Goal: Information Seeking & Learning: Learn about a topic

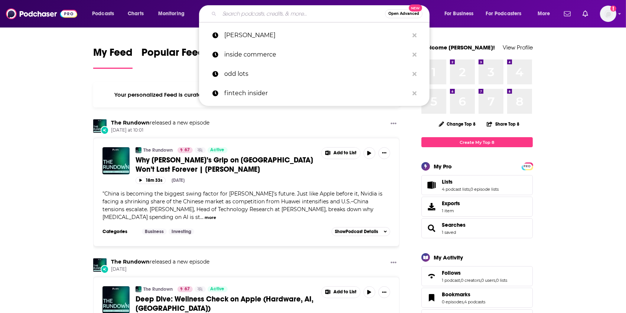
click at [317, 9] on input "Search podcasts, credits, & more..." at bounding box center [303, 14] width 166 height 12
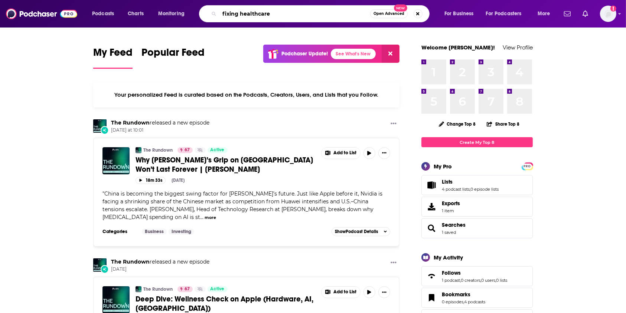
type input "fixing healthcare"
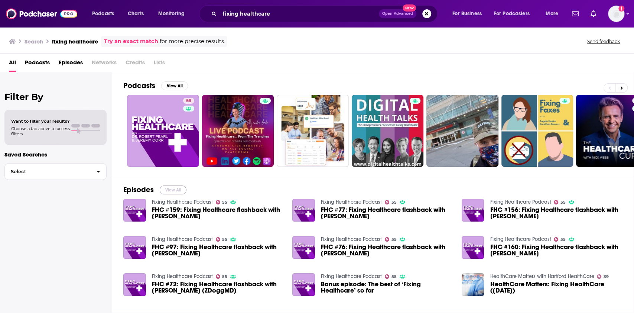
click at [168, 192] on button "View All" at bounding box center [173, 189] width 27 height 9
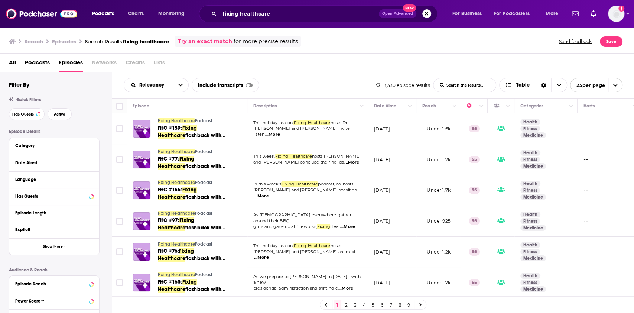
click at [399, 108] on button "Move" at bounding box center [391, 105] width 36 height 9
click at [412, 111] on th "Date Aired" at bounding box center [392, 105] width 48 height 15
click at [409, 108] on icon "Column Actions" at bounding box center [410, 106] width 4 height 4
click at [407, 107] on div at bounding box center [317, 156] width 634 height 313
click at [434, 86] on healthcare-list-search-input "List Search Input" at bounding box center [465, 84] width 62 height 13
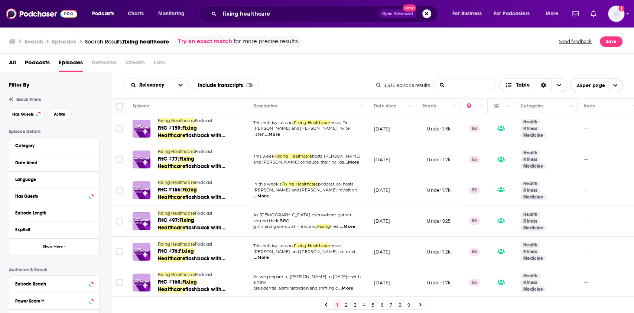
click at [559, 92] on button "Table" at bounding box center [533, 85] width 68 height 14
click at [476, 86] on healthcare-list-search-input "List Search Input" at bounding box center [465, 84] width 62 height 13
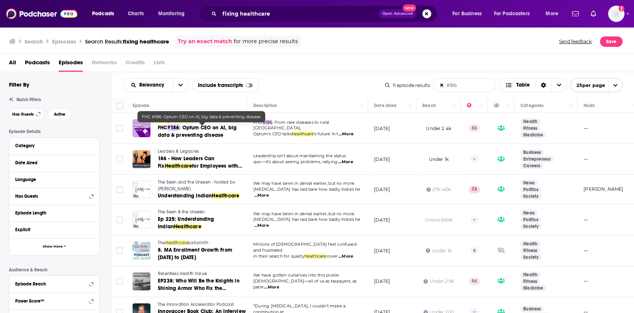
type healthcare-list-search-input "#186"
click at [207, 130] on span ": Optum CEO on AI, big data & preventing disease" at bounding box center [197, 131] width 79 height 14
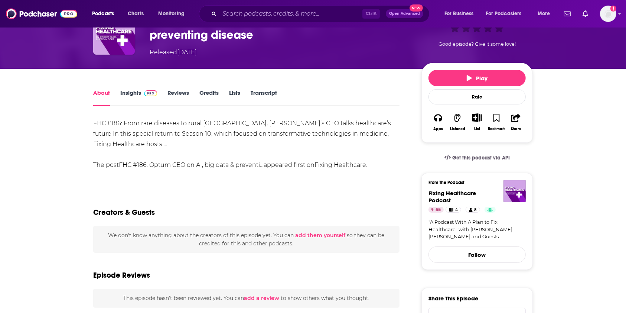
scroll to position [36, 0]
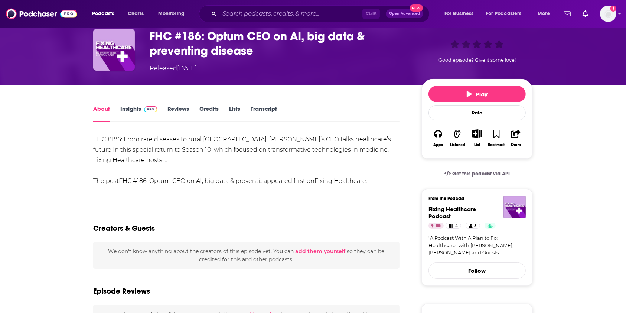
click at [125, 112] on link "Insights" at bounding box center [138, 113] width 37 height 17
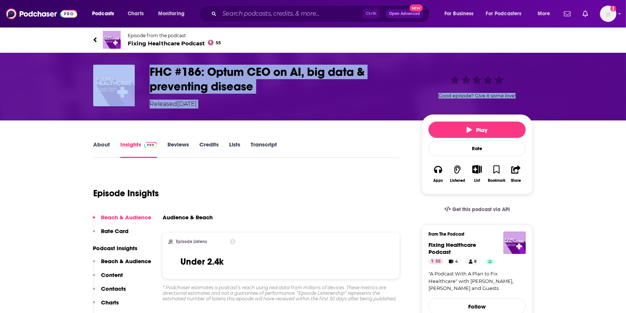
drag, startPoint x: 626, startPoint y: 42, endPoint x: 631, endPoint y: 68, distance: 27.3
click at [626, 68] on html "Podcasts Charts Monitoring Ctrl K Open Advanced New For Business For Podcasters…" at bounding box center [313, 156] width 626 height 313
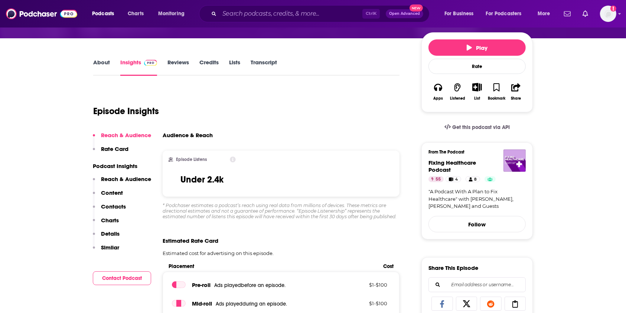
scroll to position [46, 0]
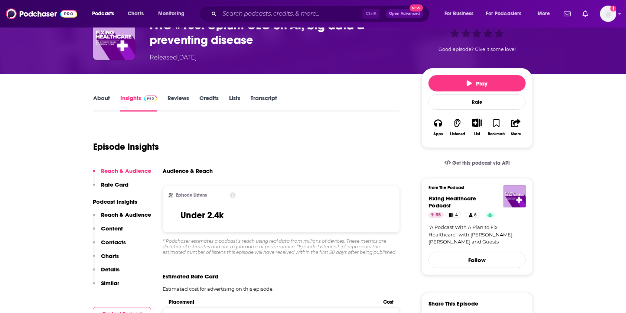
click at [287, 140] on div "Episode Insights" at bounding box center [246, 142] width 307 height 38
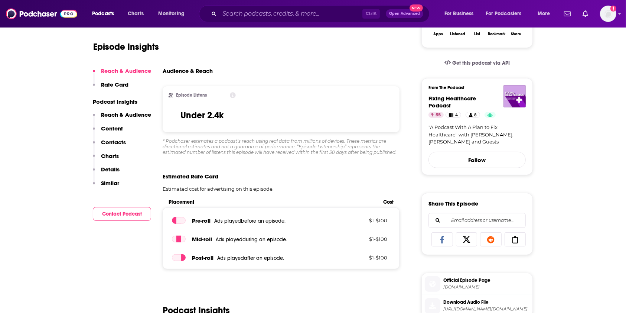
scroll to position [0, 0]
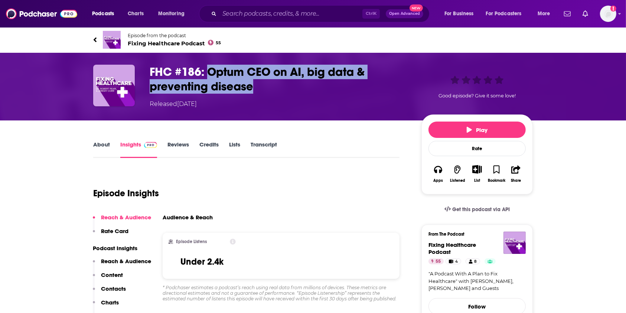
drag, startPoint x: 265, startPoint y: 88, endPoint x: 208, endPoint y: 75, distance: 57.8
click at [208, 75] on h3 "FHC #186: Optum CEO on AI, big data & preventing disease" at bounding box center [280, 79] width 260 height 29
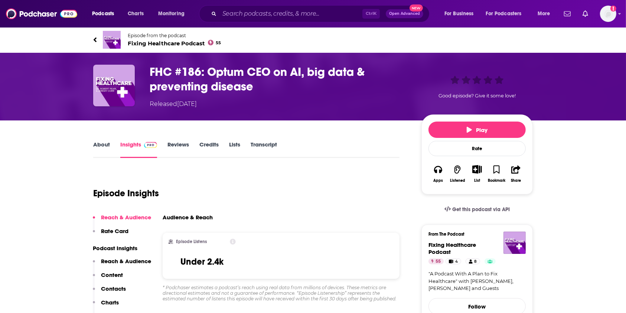
click at [600, 73] on div "FHC #186: Optum CEO on AI, big data & preventing disease Released [DATE] Good e…" at bounding box center [313, 87] width 626 height 68
